Goal: Transaction & Acquisition: Obtain resource

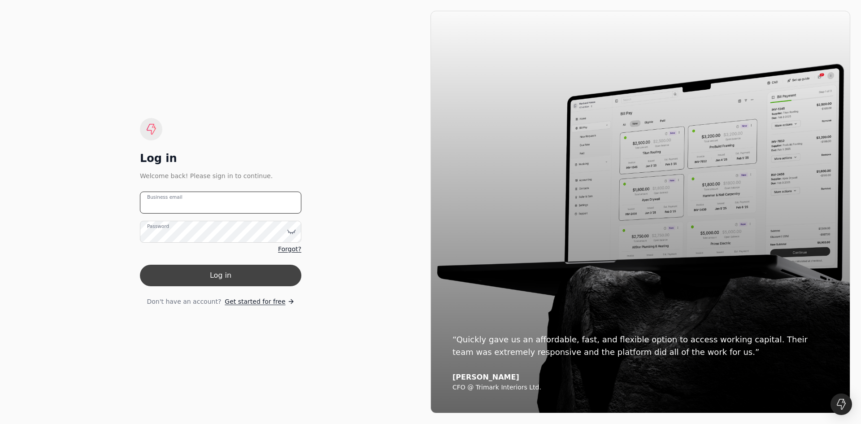
type email "[EMAIL_ADDRESS][DOMAIN_NAME]"
click at [224, 278] on button "Log in" at bounding box center [220, 275] width 161 height 22
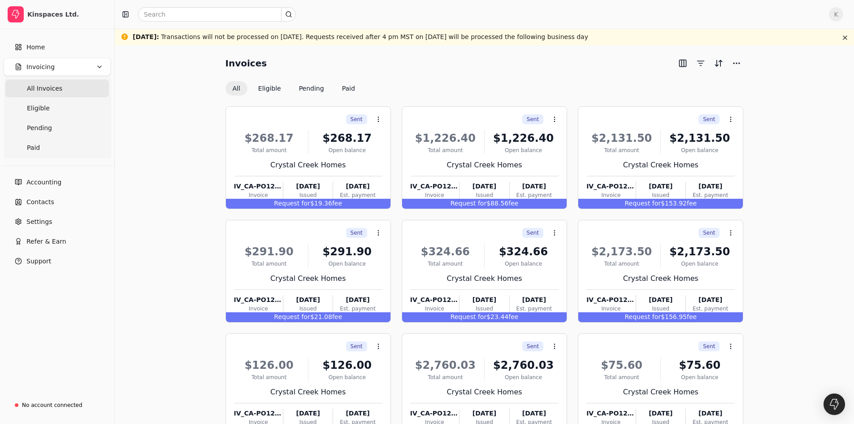
click at [65, 91] on Invoices "All Invoices" at bounding box center [57, 88] width 104 height 18
click at [314, 151] on div "Open balance" at bounding box center [347, 150] width 70 height 8
click at [48, 114] on link "Eligible" at bounding box center [57, 108] width 104 height 18
click at [719, 88] on button "Select all on page" at bounding box center [708, 89] width 70 height 14
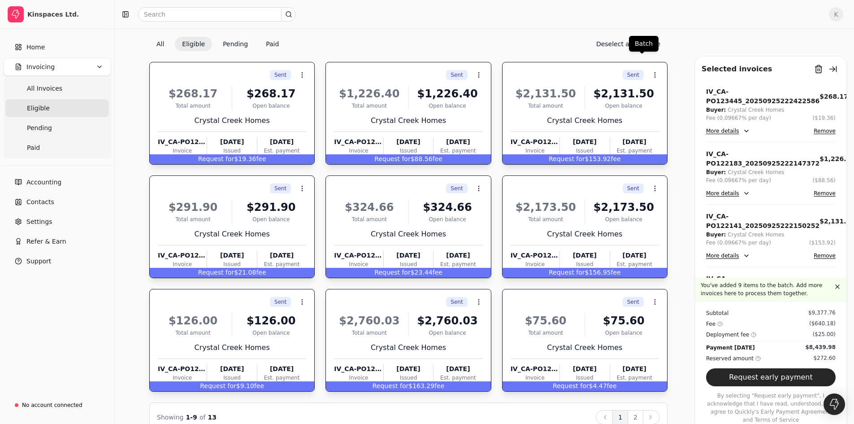
scroll to position [62, 0]
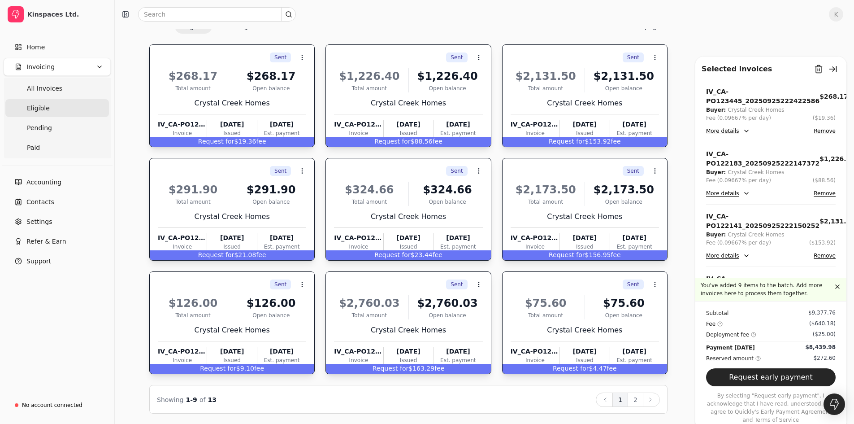
click at [646, 401] on button "Next" at bounding box center [651, 399] width 17 height 14
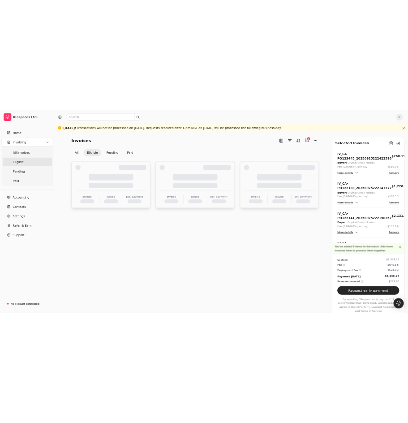
scroll to position [0, 0]
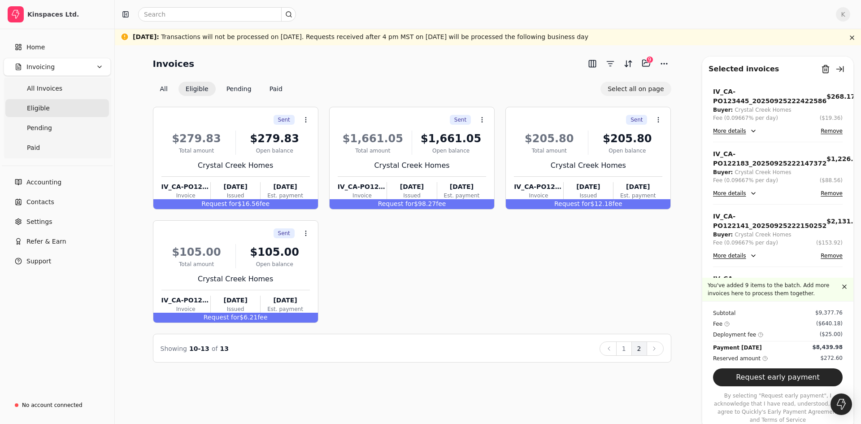
click at [627, 89] on button "Select all on page" at bounding box center [635, 89] width 70 height 14
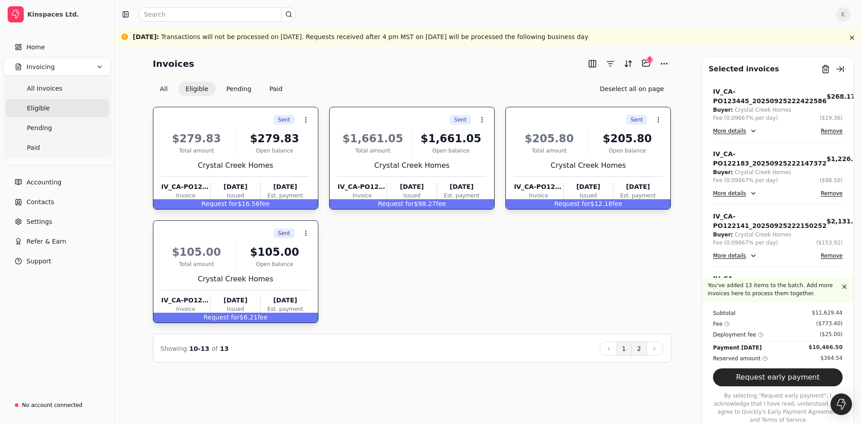
click at [622, 351] on button "1" at bounding box center [624, 348] width 16 height 14
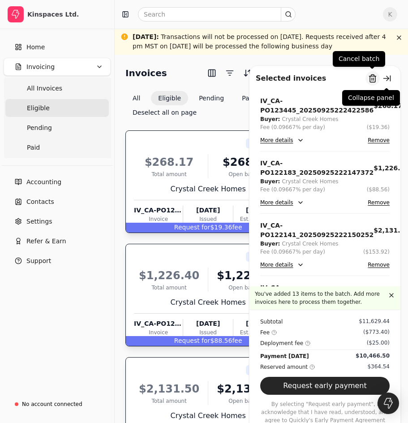
click at [376, 77] on button "Remove from batch" at bounding box center [373, 78] width 14 height 14
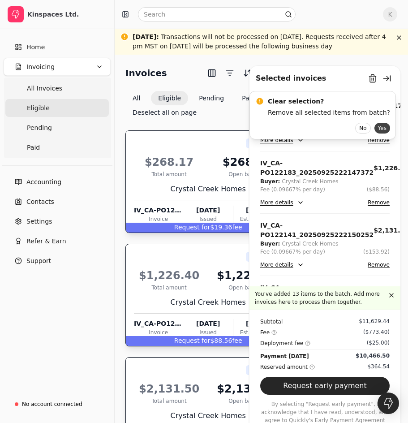
click at [375, 126] on button "Yes" at bounding box center [383, 128] width 16 height 11
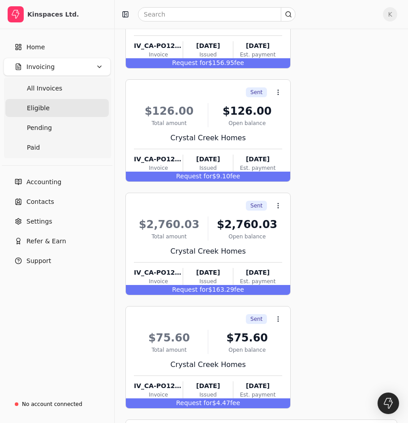
scroll to position [753, 0]
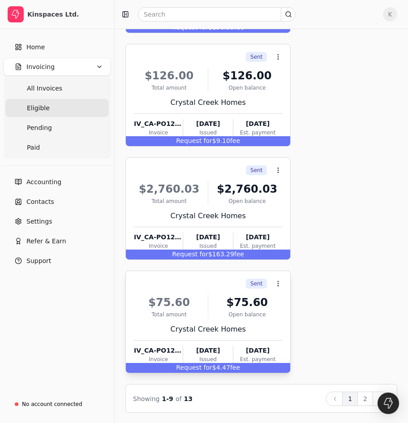
click at [190, 310] on div "$75.60" at bounding box center [169, 303] width 70 height 16
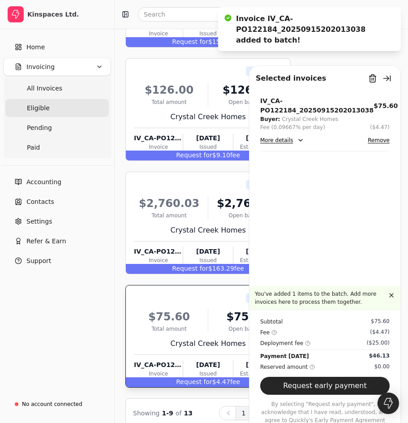
click at [284, 135] on button "More details" at bounding box center [282, 140] width 44 height 11
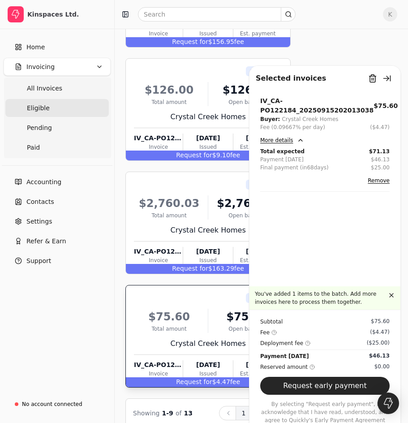
click at [373, 77] on button "Remove from batch" at bounding box center [373, 78] width 14 height 14
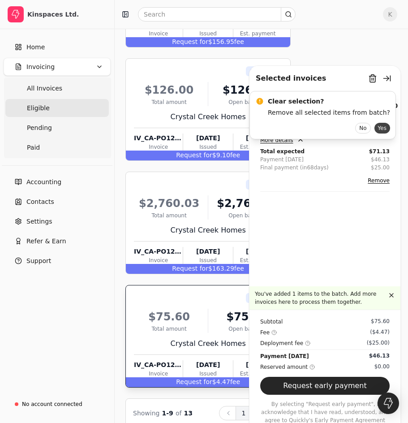
click at [375, 132] on button "Yes" at bounding box center [383, 128] width 16 height 11
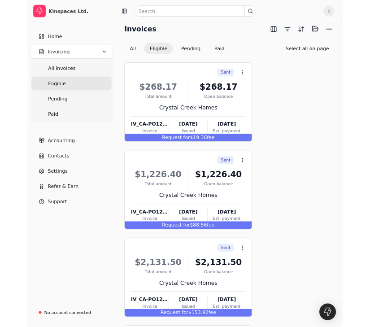
scroll to position [0, 0]
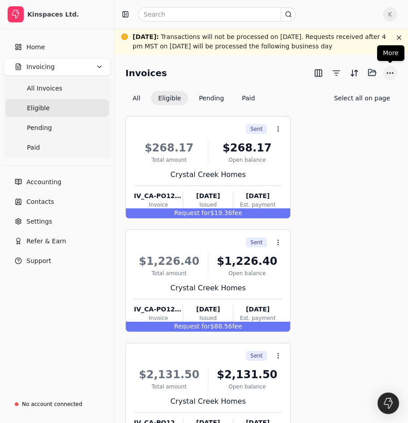
click at [390, 74] on button "More" at bounding box center [390, 73] width 14 height 14
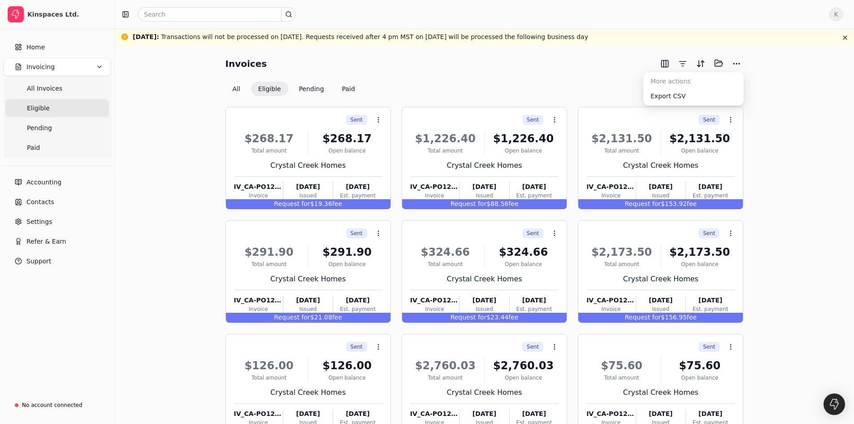
click at [575, 79] on div "Invoices Selected items: 0 All Eligible Pending Paid Select all on page" at bounding box center [484, 76] width 518 height 40
click at [702, 87] on button "Select all on page" at bounding box center [708, 89] width 70 height 14
